Goal: Find specific page/section: Find specific page/section

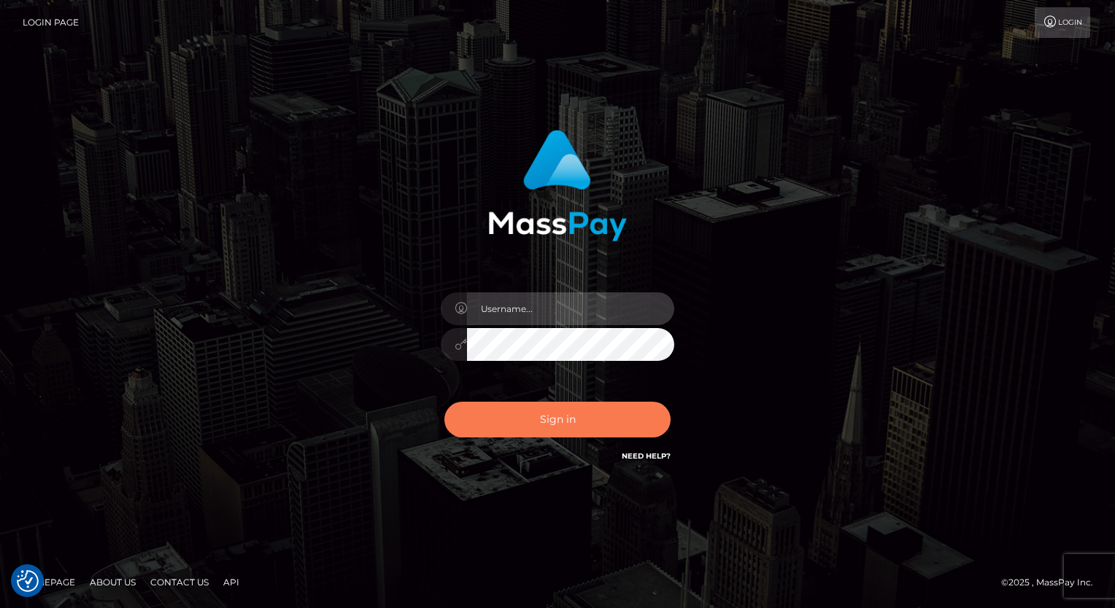
type input "aly.ignite"
click at [571, 425] on button "Sign in" at bounding box center [557, 420] width 226 height 36
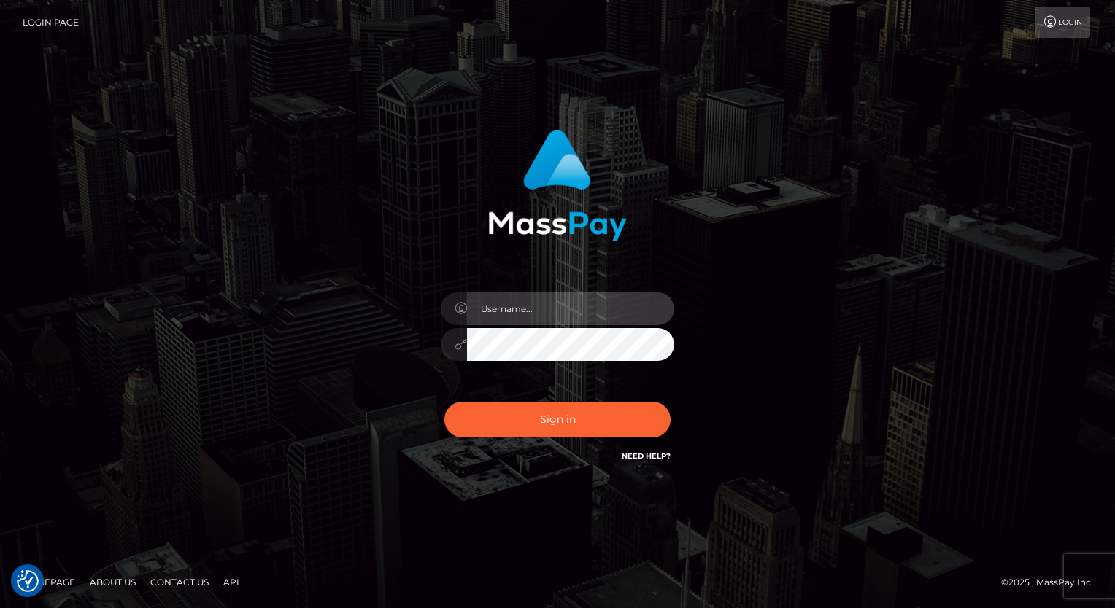
type input "aly.ignite"
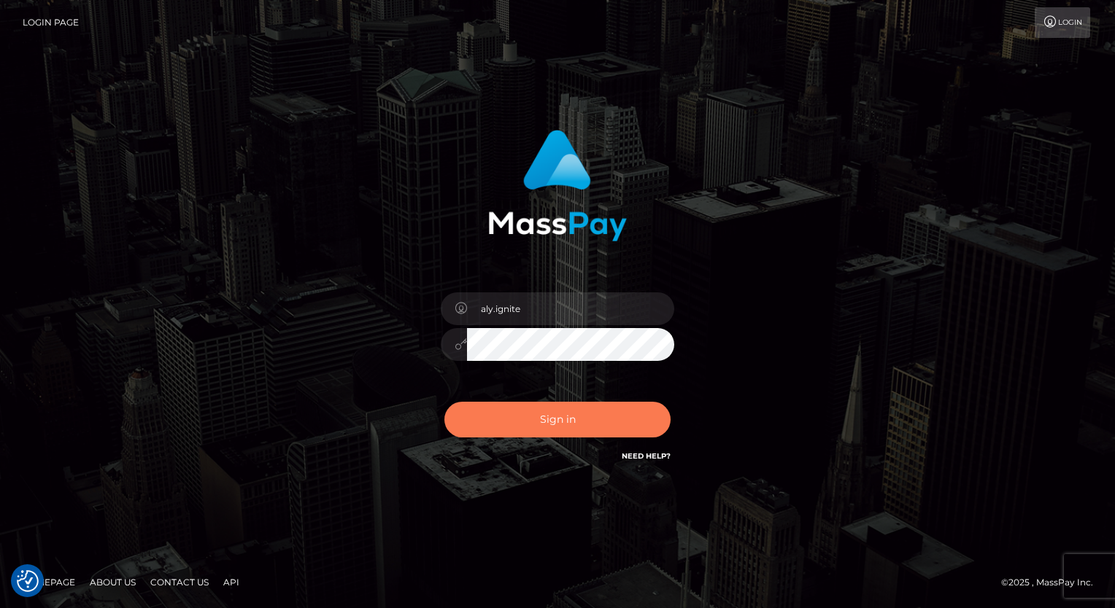
click at [571, 425] on button "Sign in" at bounding box center [557, 420] width 226 height 36
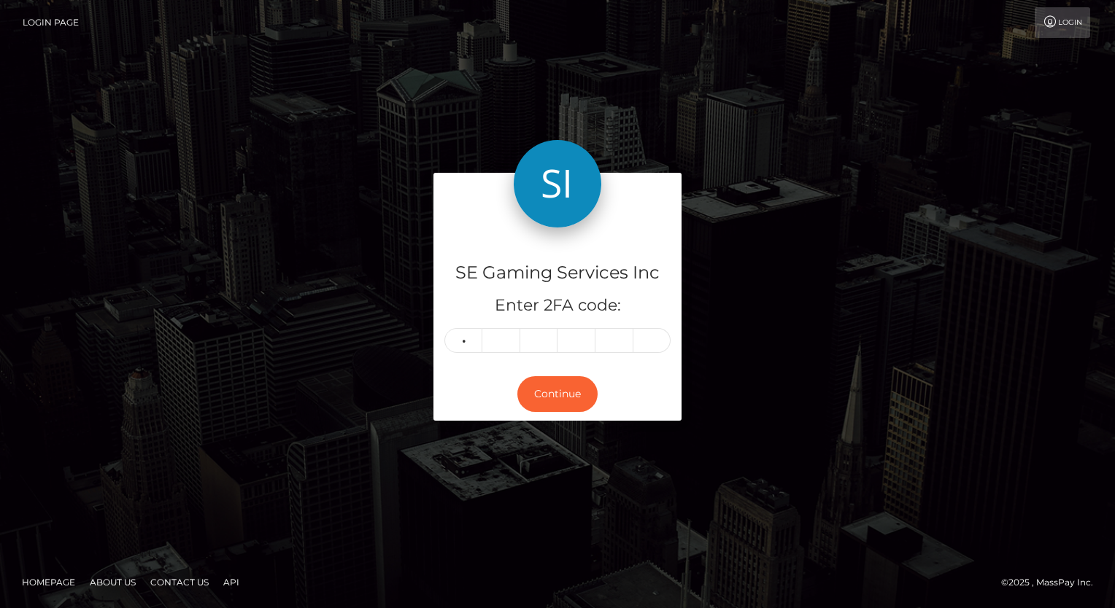
type input "1"
type input "4"
type input "3"
type input "8"
type input "1"
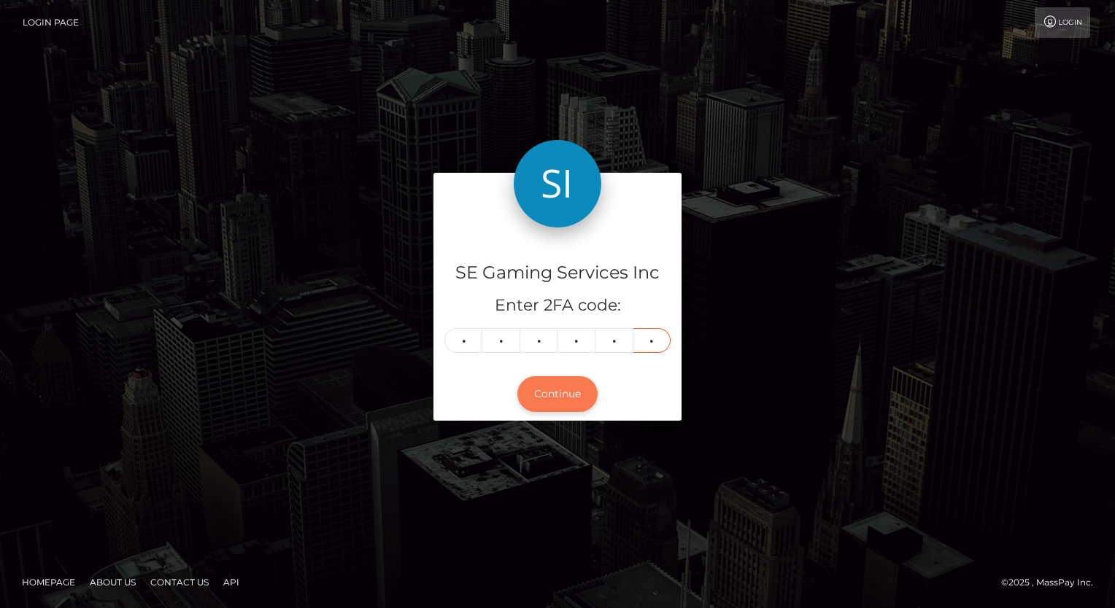
type input "6"
click at [566, 400] on button "Continue" at bounding box center [557, 394] width 80 height 36
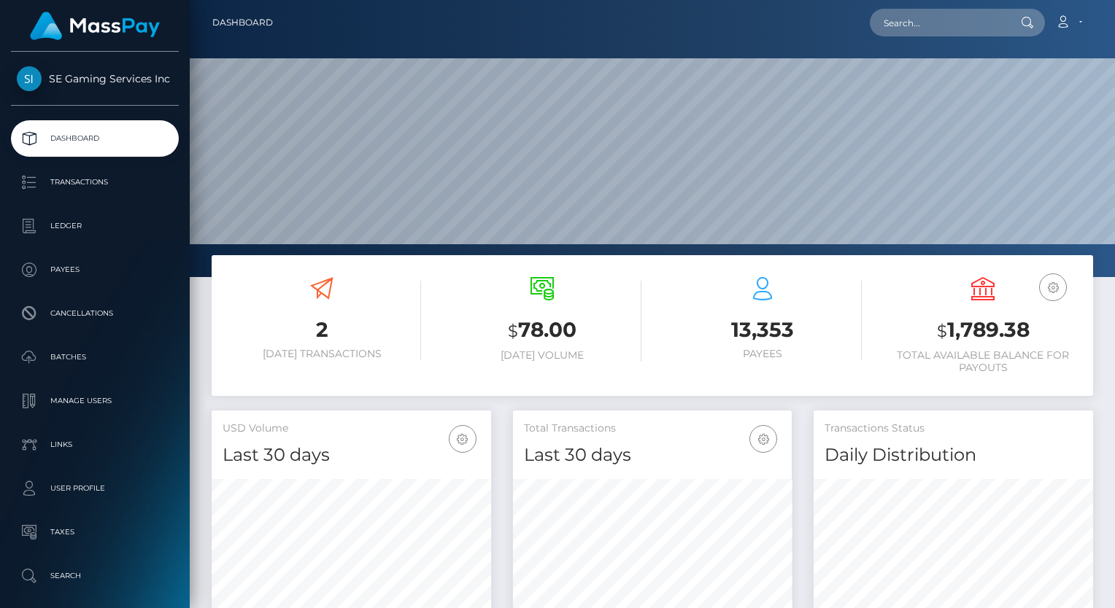
scroll to position [258, 279]
click at [928, 16] on input "text" at bounding box center [938, 23] width 137 height 28
paste input "help.to.finish.university@gmail.com"
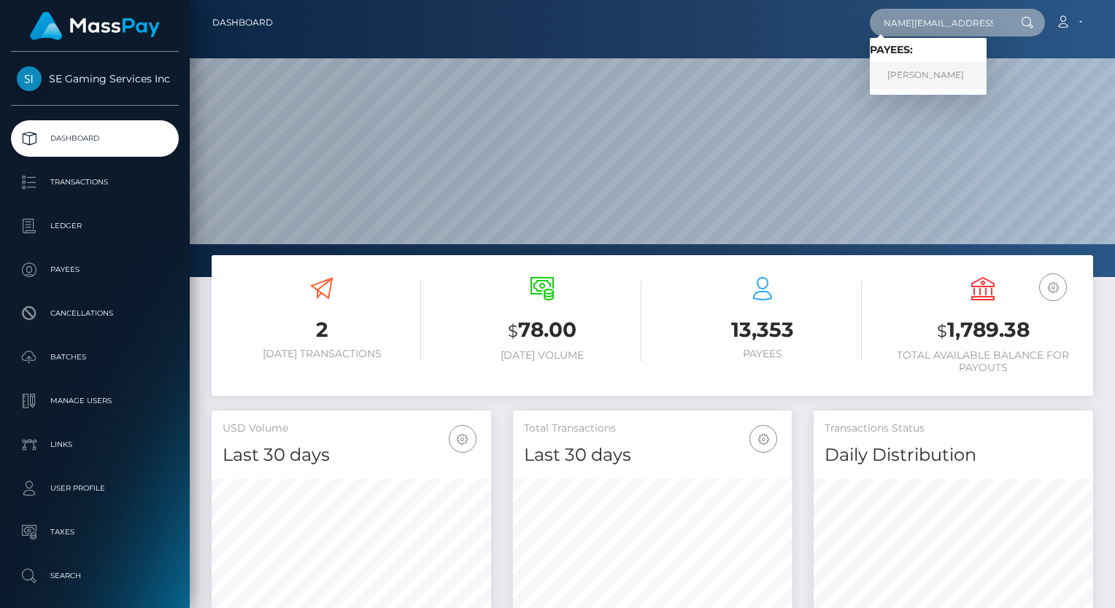
type input "help.to.finish.university@gmail.com"
click at [901, 81] on link "Paolo Trentin" at bounding box center [928, 75] width 117 height 27
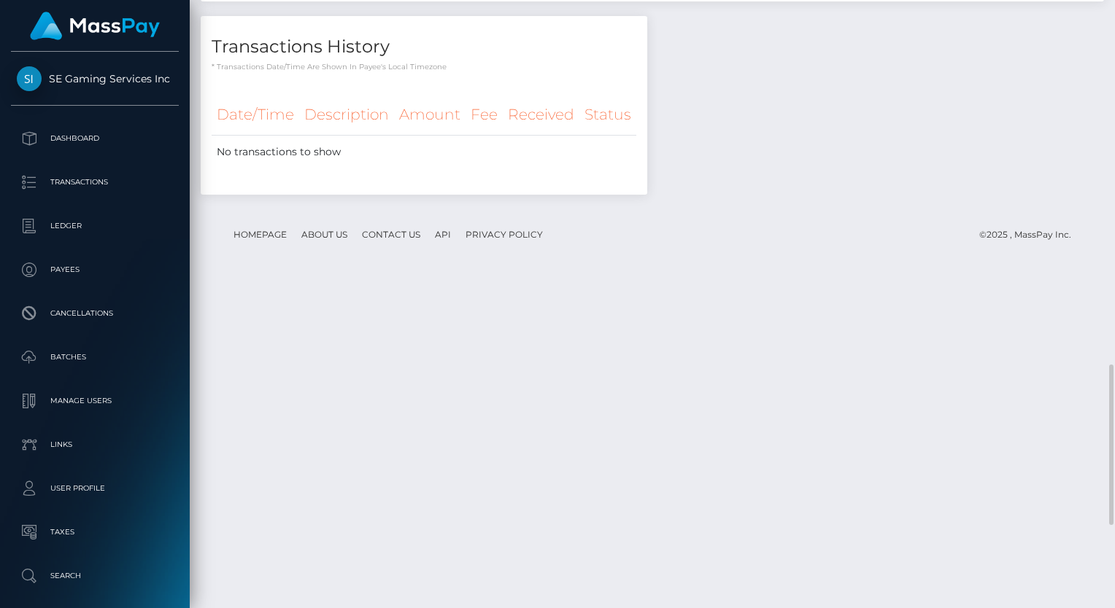
scroll to position [1459, 0]
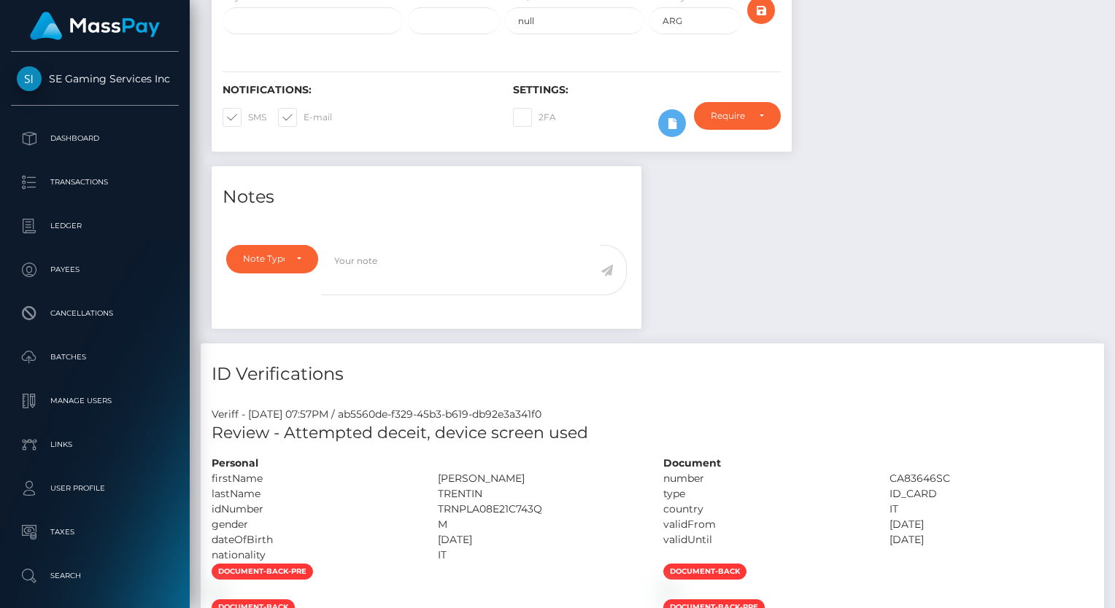
scroll to position [0, 0]
